Goal: Task Accomplishment & Management: Use online tool/utility

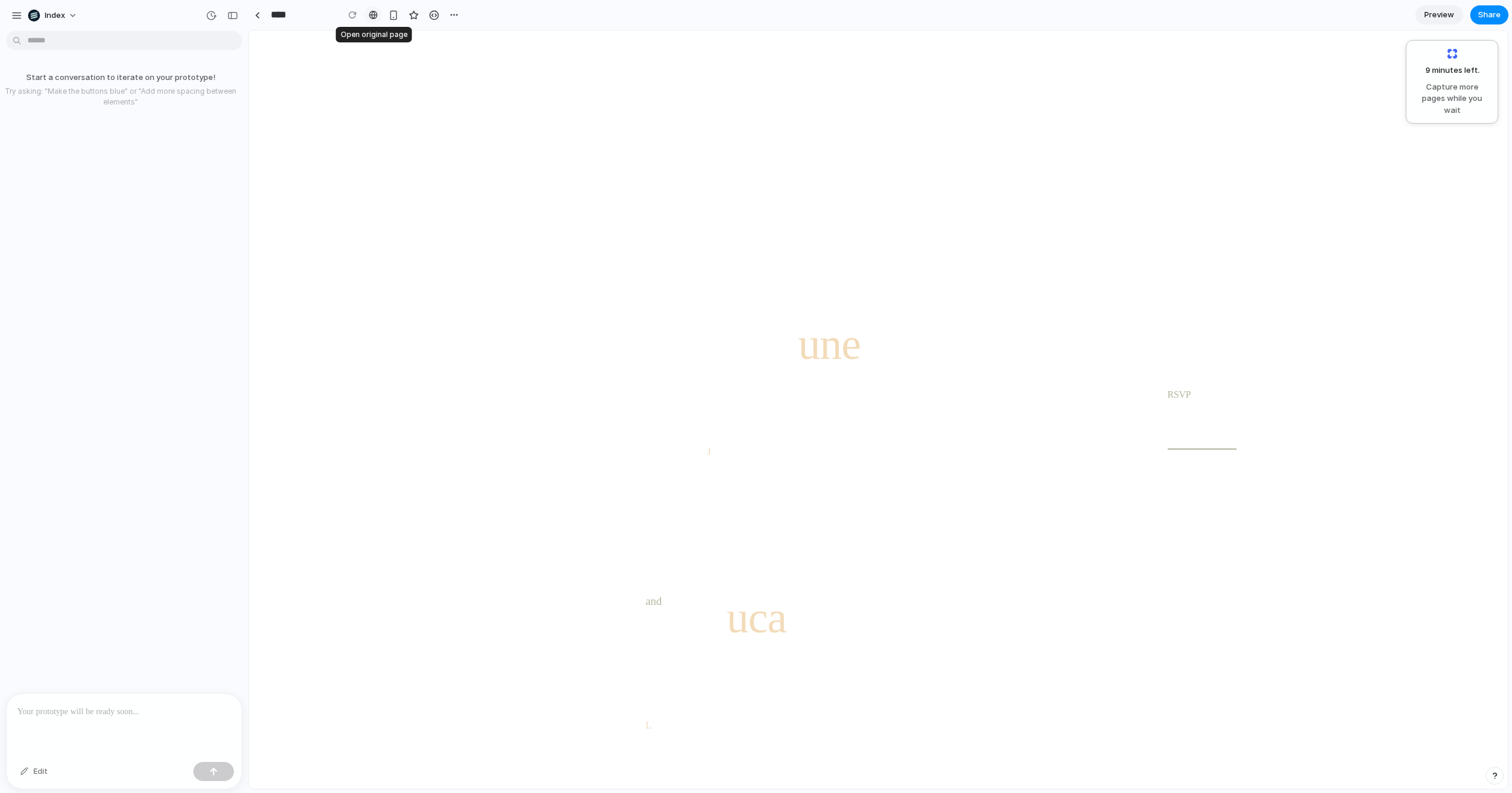
click at [373, 16] on div at bounding box center [374, 14] width 9 height 10
